Goal: Information Seeking & Learning: Check status

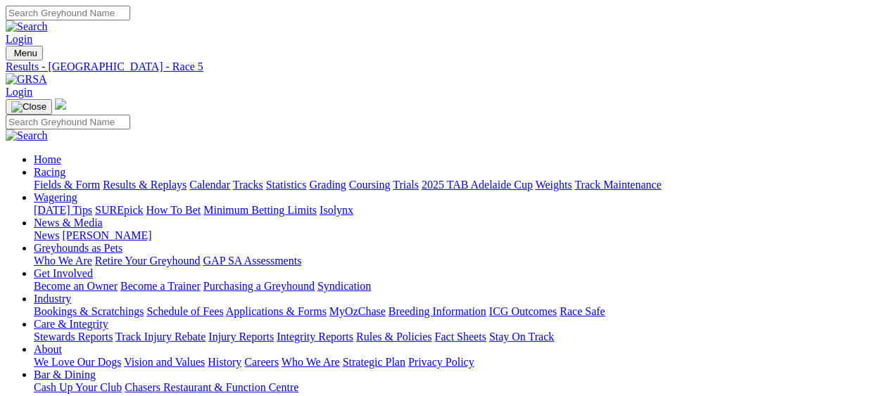
click at [172, 179] on link "Results & Replays" at bounding box center [145, 185] width 84 height 12
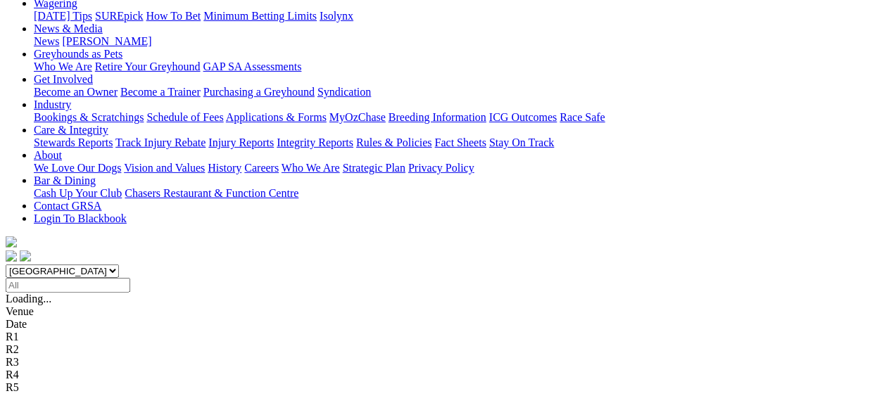
scroll to position [211, 0]
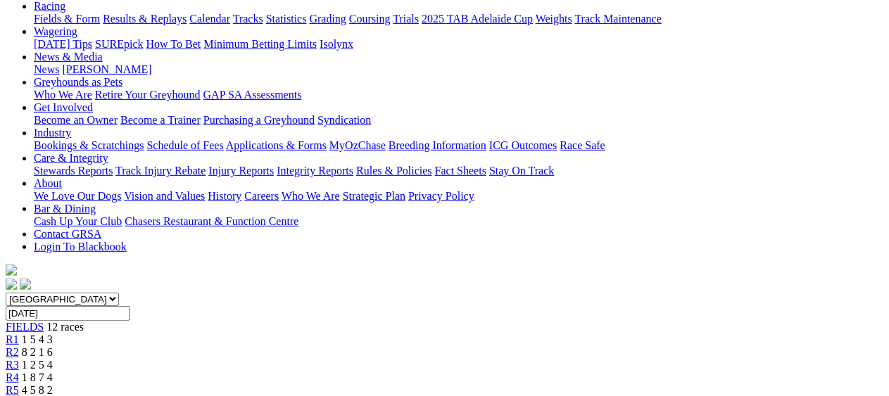
scroll to position [141, 0]
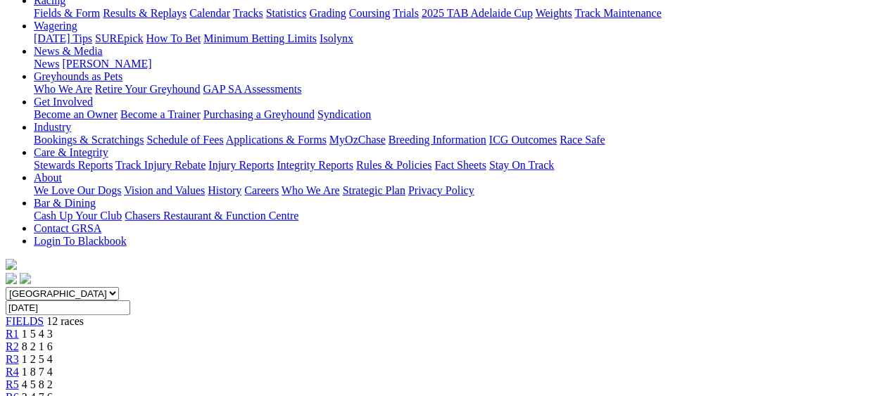
scroll to position [141, 0]
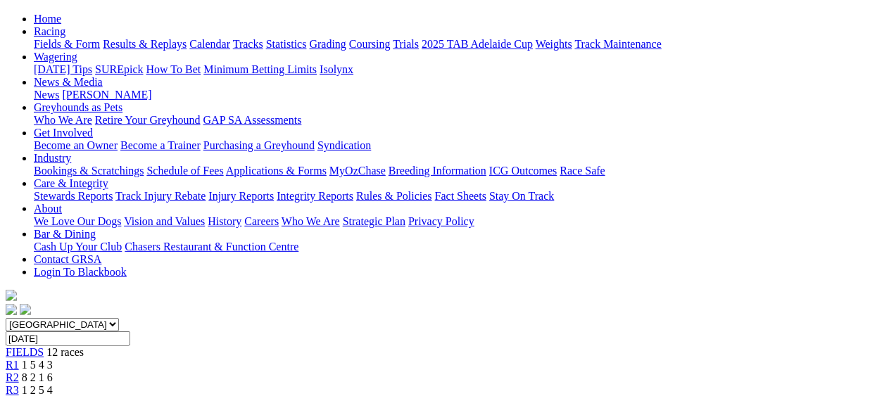
click at [19, 396] on link "R4" at bounding box center [12, 403] width 13 height 12
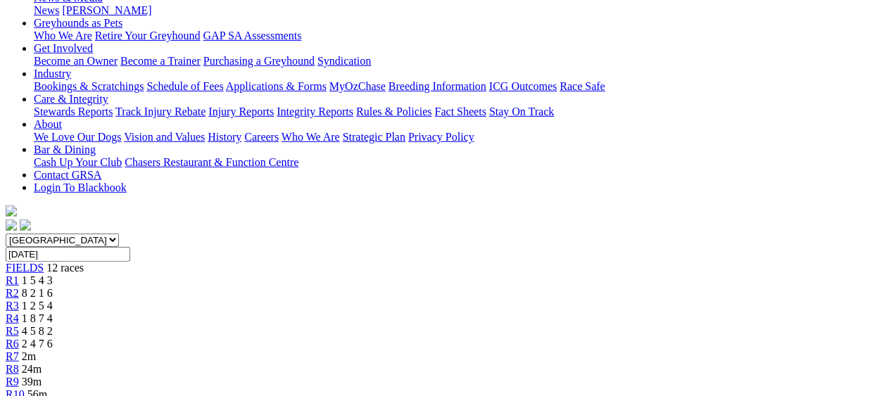
scroll to position [141, 0]
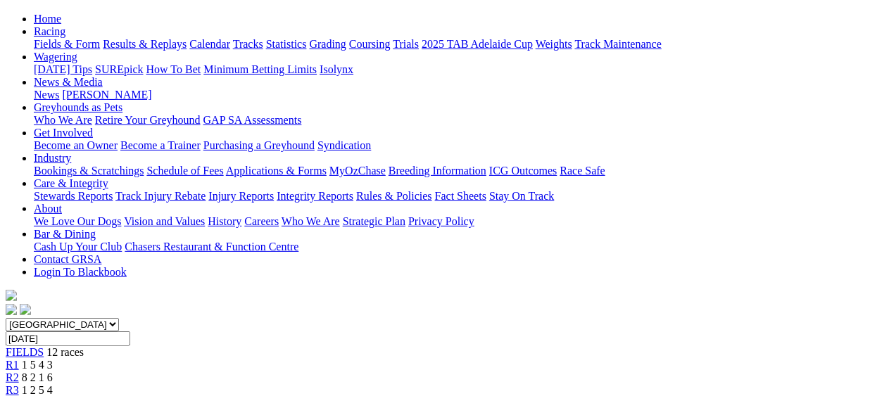
click at [19, 385] on span "R3" at bounding box center [12, 391] width 13 height 12
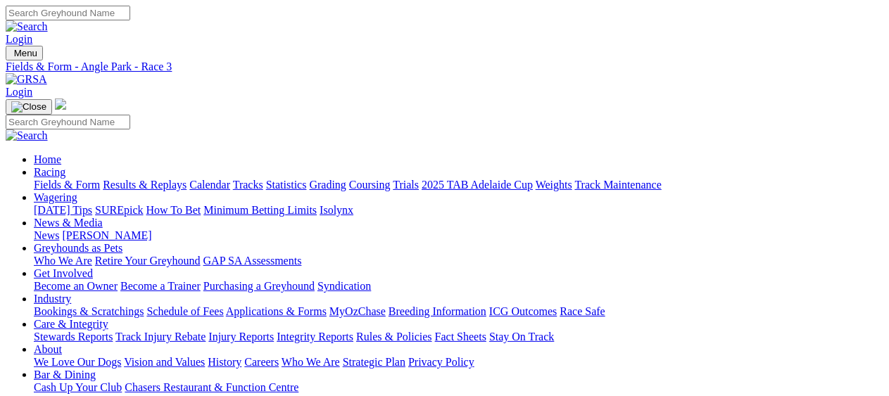
click at [71, 293] on link "Industry" at bounding box center [52, 299] width 37 height 12
click at [110, 306] on link "Bookings & Scratchings" at bounding box center [89, 312] width 110 height 12
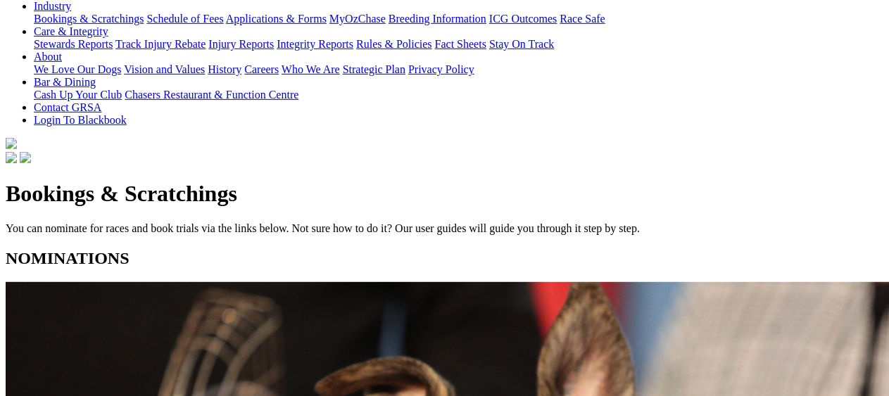
scroll to position [211, 0]
